Goal: Transaction & Acquisition: Book appointment/travel/reservation

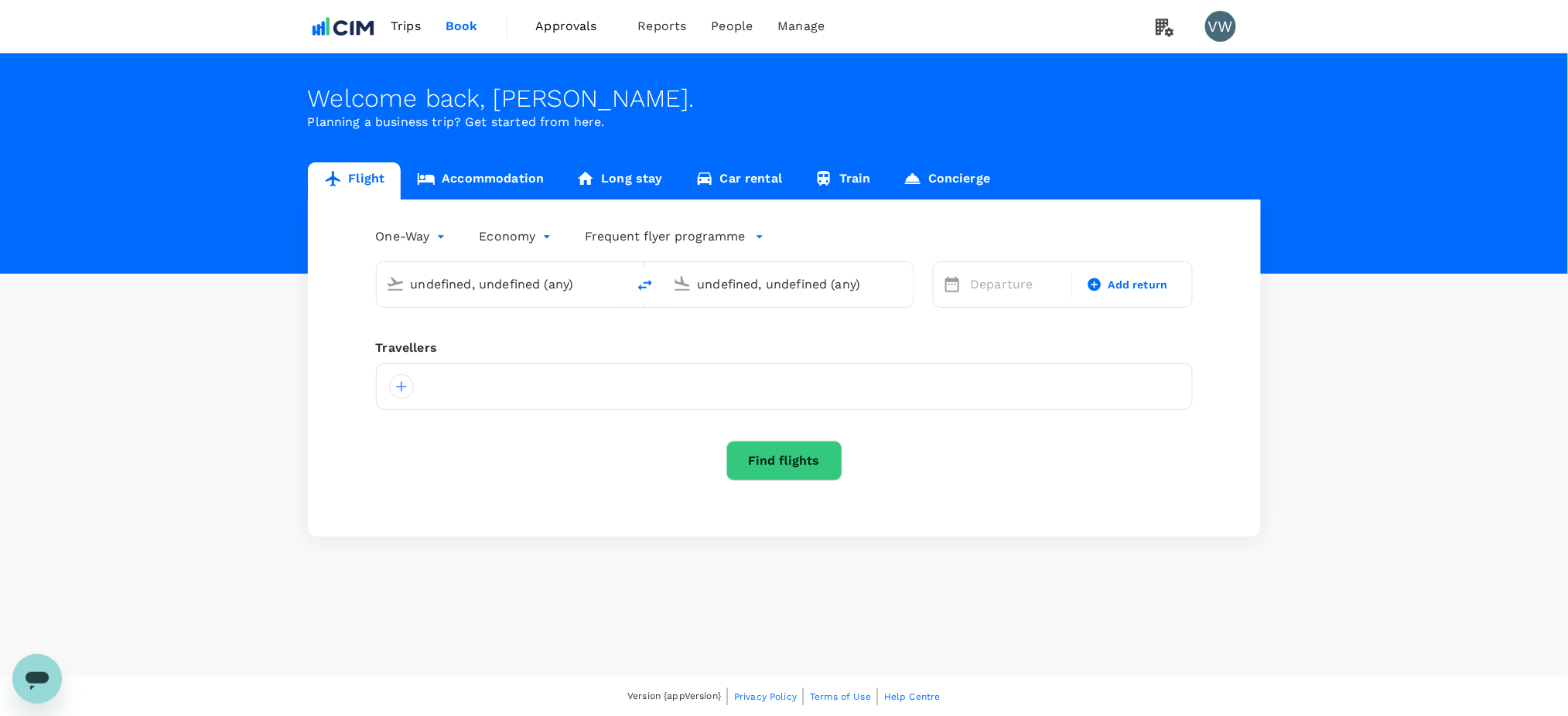
type input "London Heathrow (LHR)"
type input "[GEOGRAPHIC_DATA] (DUB)"
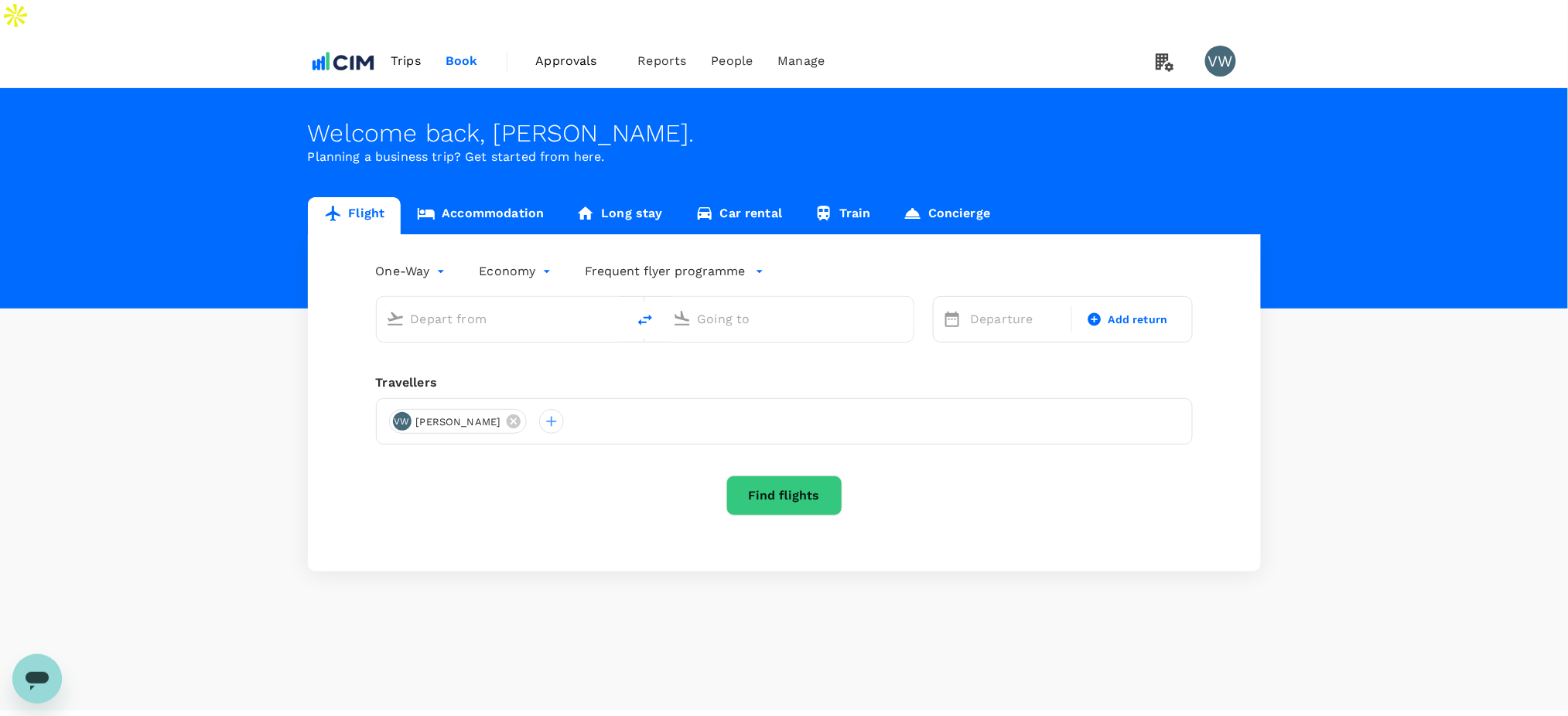
type input "London Heathrow (LHR)"
type input "[GEOGRAPHIC_DATA] (DUB)"
type input "London Heathrow (LHR)"
type input "[GEOGRAPHIC_DATA] (DUB)"
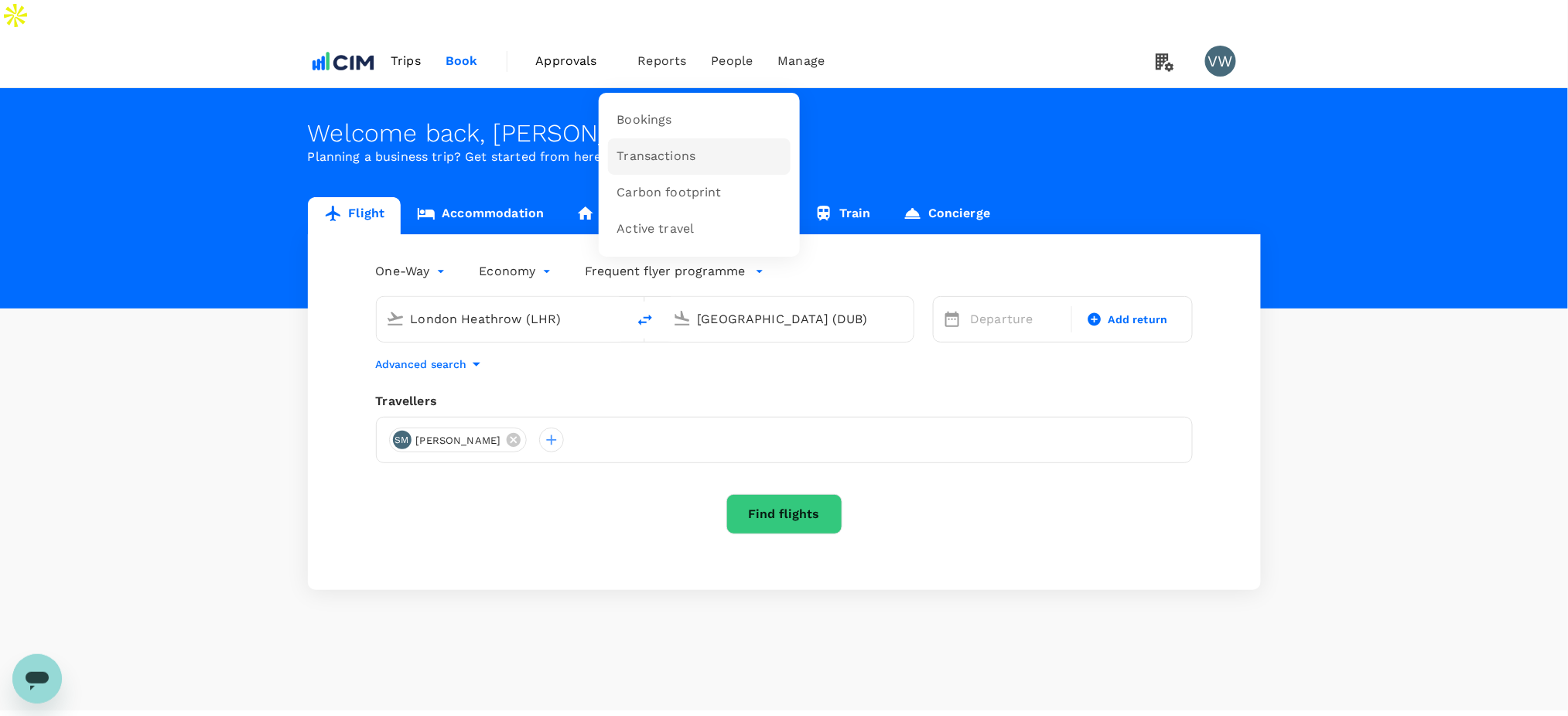
click at [639, 148] on span "Transactions" at bounding box center [656, 157] width 79 height 17
